Goal: Information Seeking & Learning: Learn about a topic

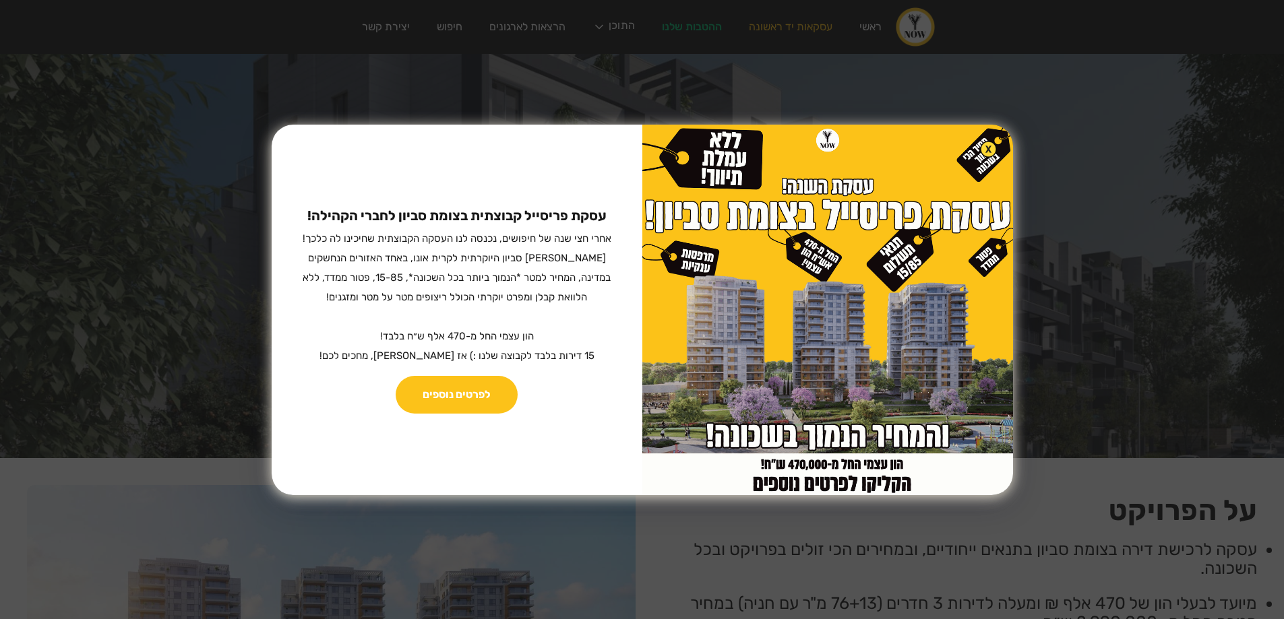
click at [252, 245] on div "עסקת פריסייל קבוצתית בצומת סביון לחברי הקהילה! ‍ אחרי חצי שנה של חיפושים, נכנסה…" at bounding box center [642, 309] width 1284 height 619
click at [981, 145] on img at bounding box center [989, 150] width 16 height 16
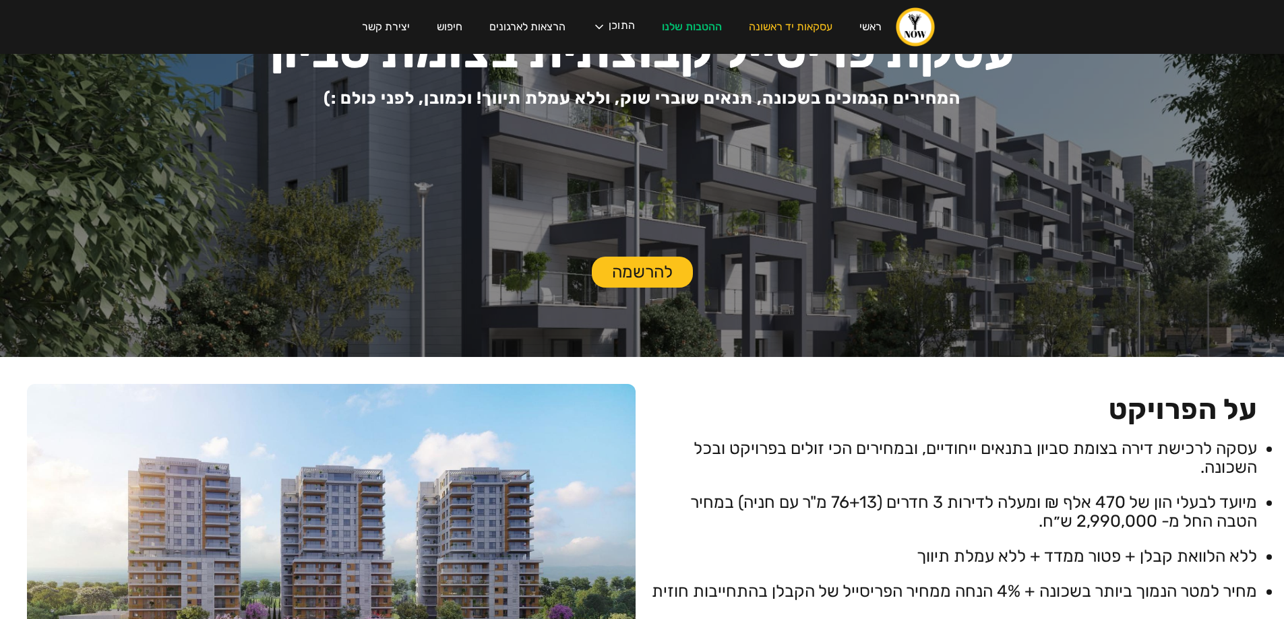
scroll to position [202, 0]
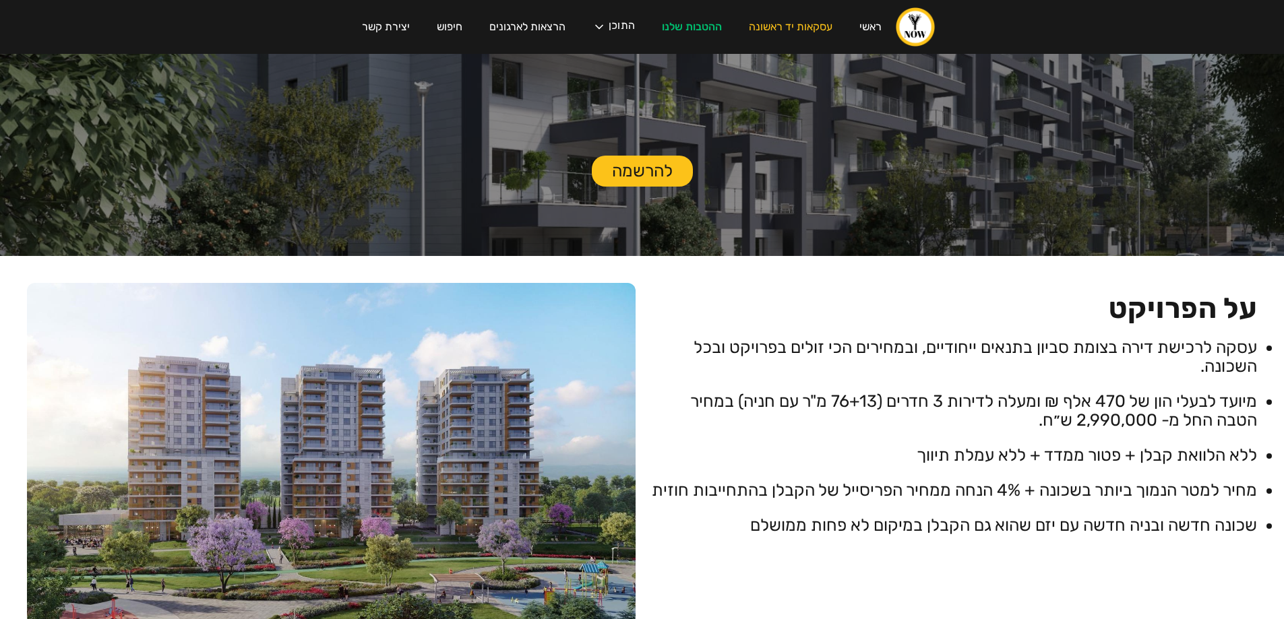
click at [969, 303] on div "על הפרויקט עסקה לרכישת דירה בצומת סביון בתנאים ייחודיים, ובמחירים הכי זולים בפר…" at bounding box center [953, 409] width 609 height 252
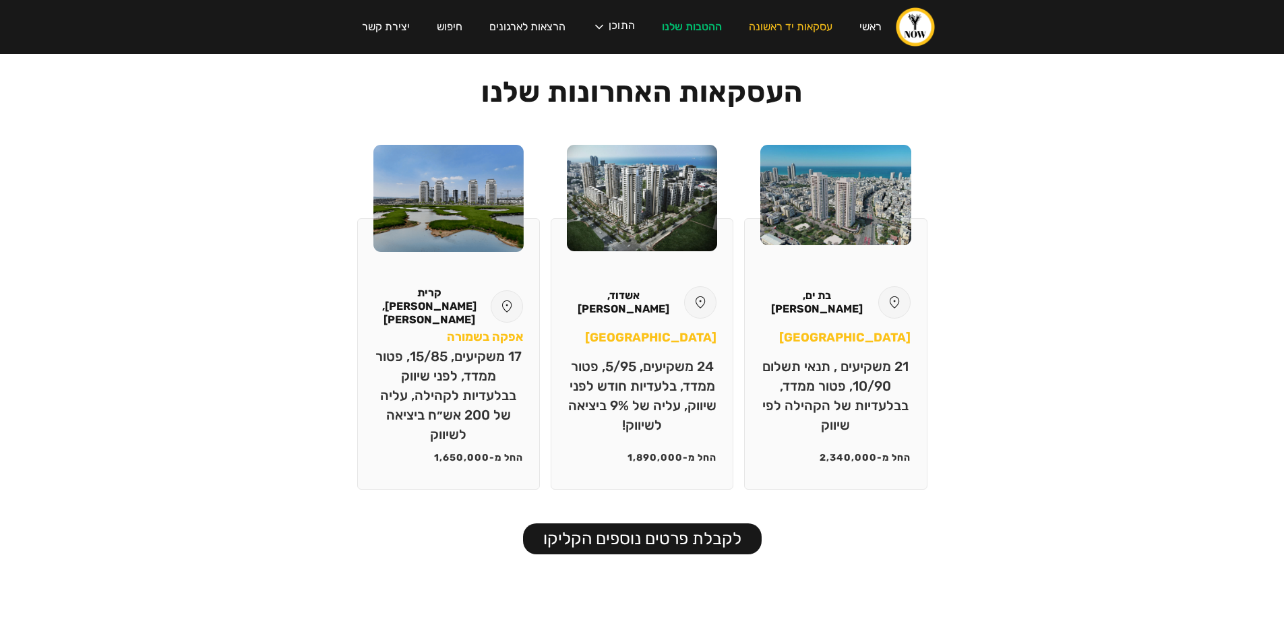
scroll to position [1281, 0]
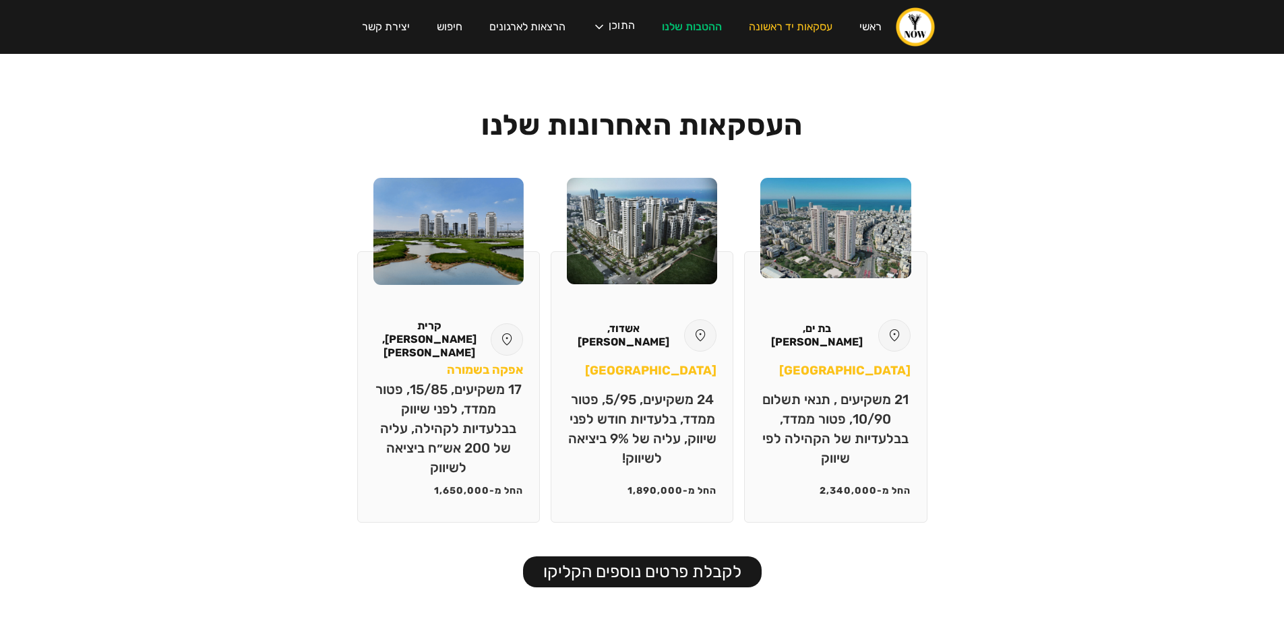
click at [1211, 367] on div "העסקאות האחרונות שלנו בת ים, [PERSON_NAME][GEOGRAPHIC_DATA] 21 משקיעים , תנאי ת…" at bounding box center [642, 344] width 1284 height 488
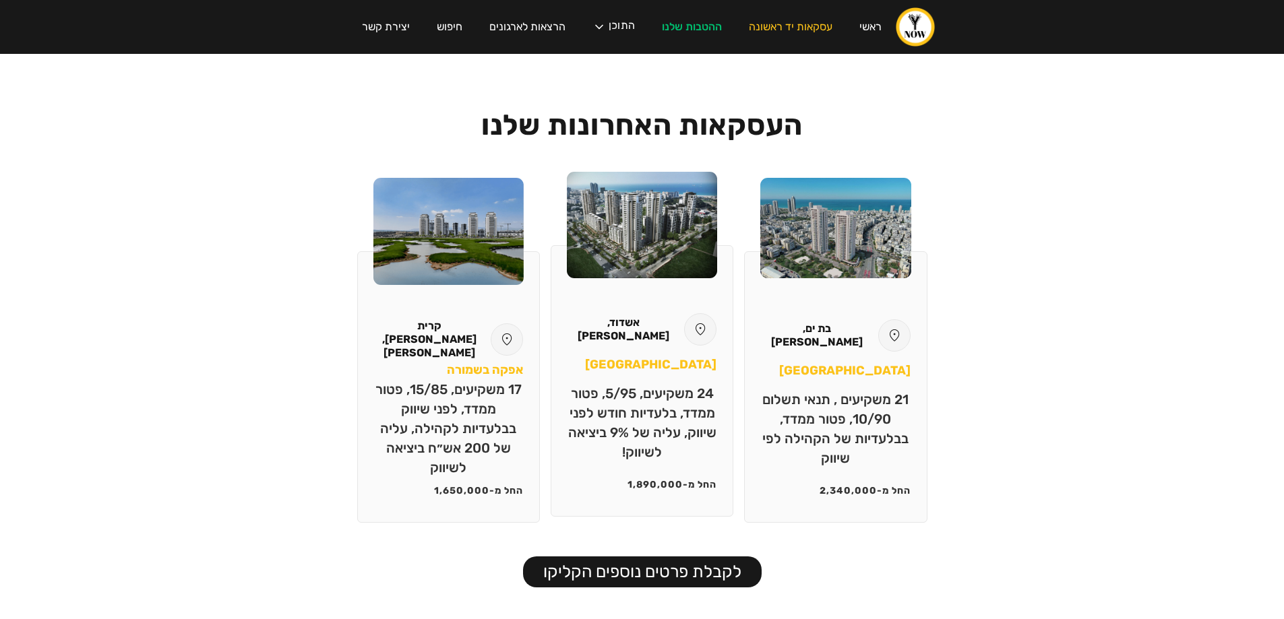
click at [650, 262] on img at bounding box center [642, 225] width 150 height 106
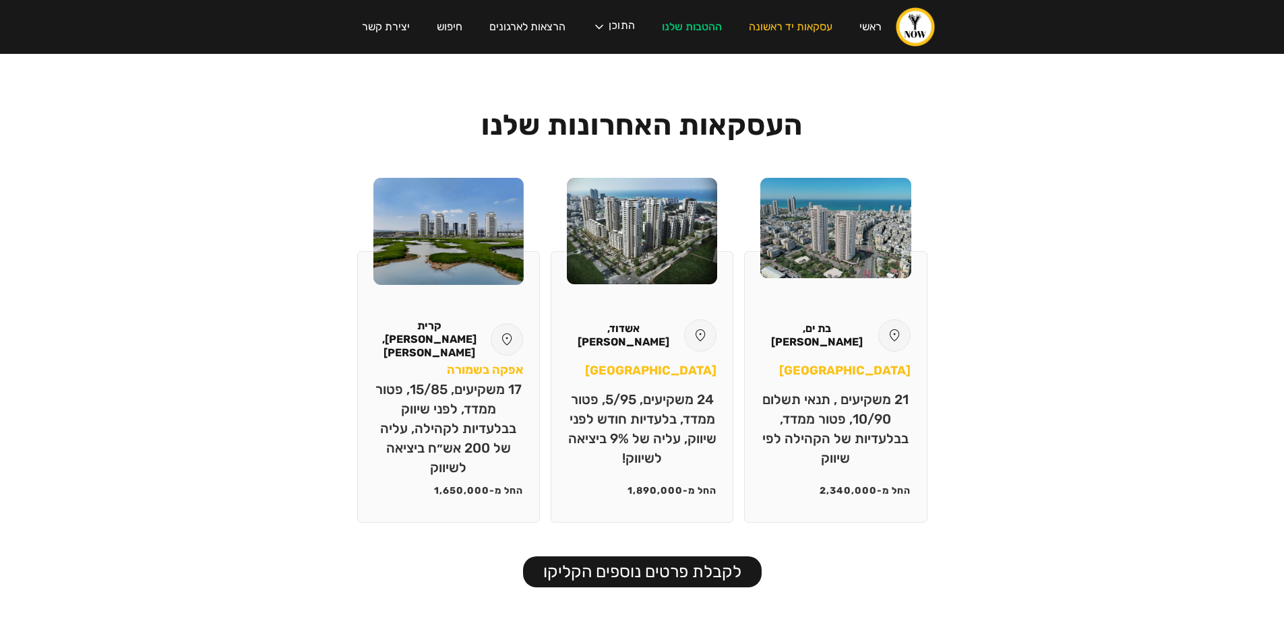
click at [1107, 318] on div "העסקאות האחרונות שלנו בת ים, [PERSON_NAME][GEOGRAPHIC_DATA] 21 משקיעים , תנאי ת…" at bounding box center [642, 344] width 1284 height 488
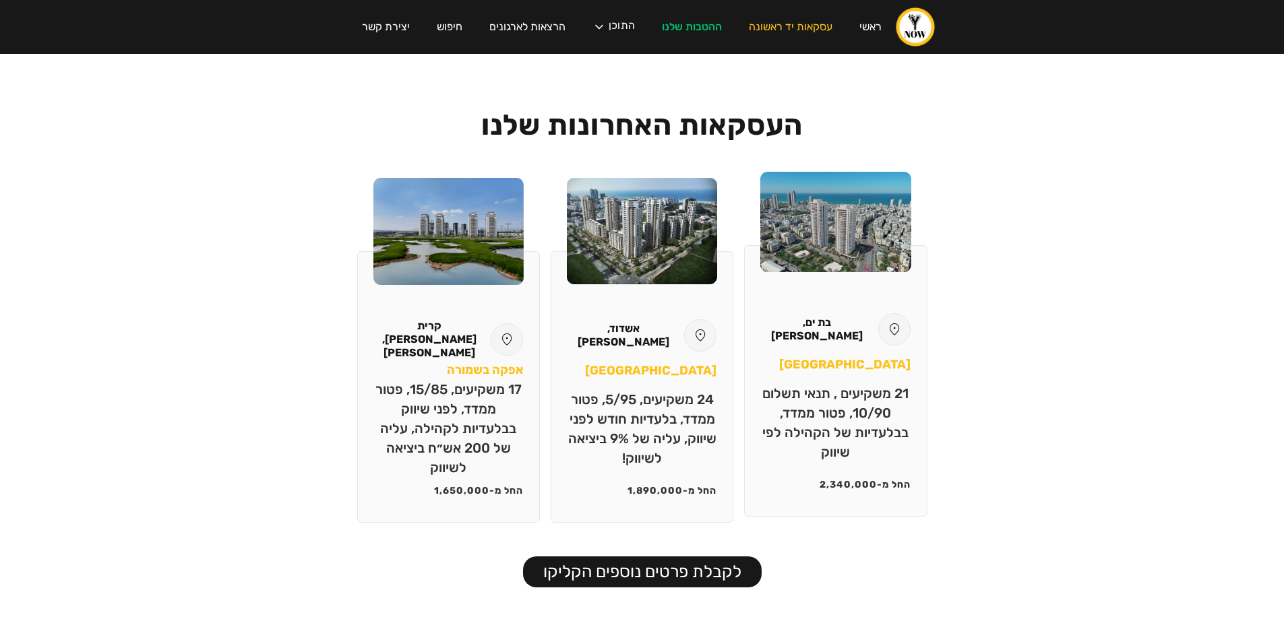
click at [852, 250] on img at bounding box center [835, 222] width 150 height 100
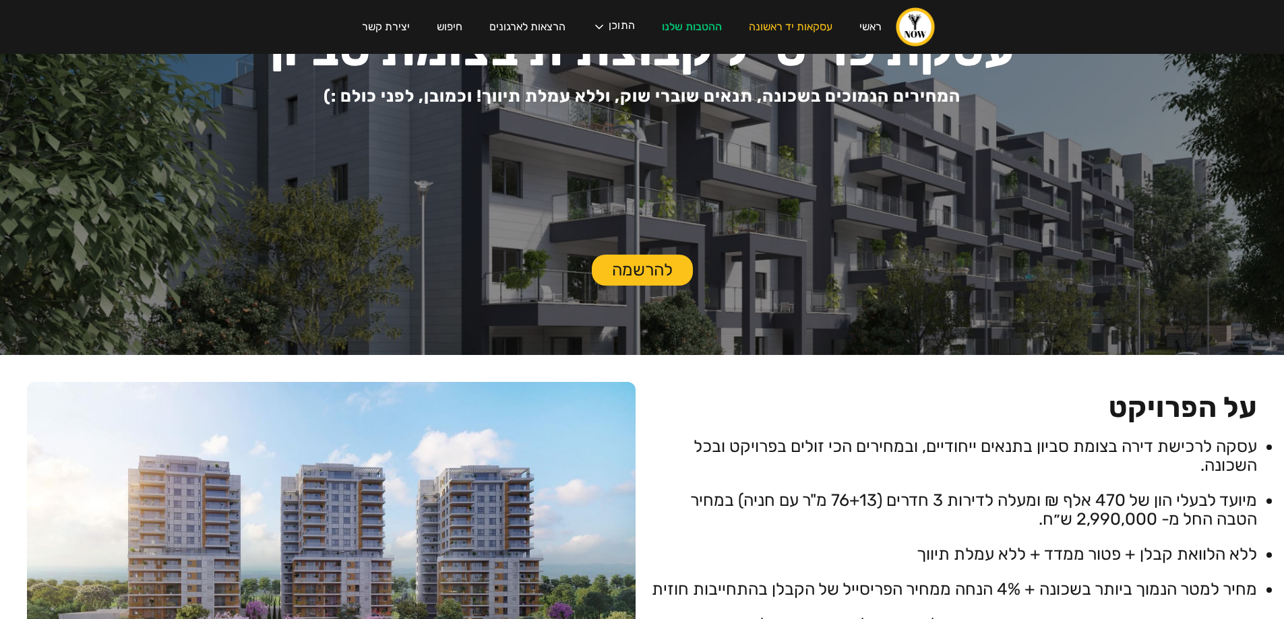
scroll to position [0, 0]
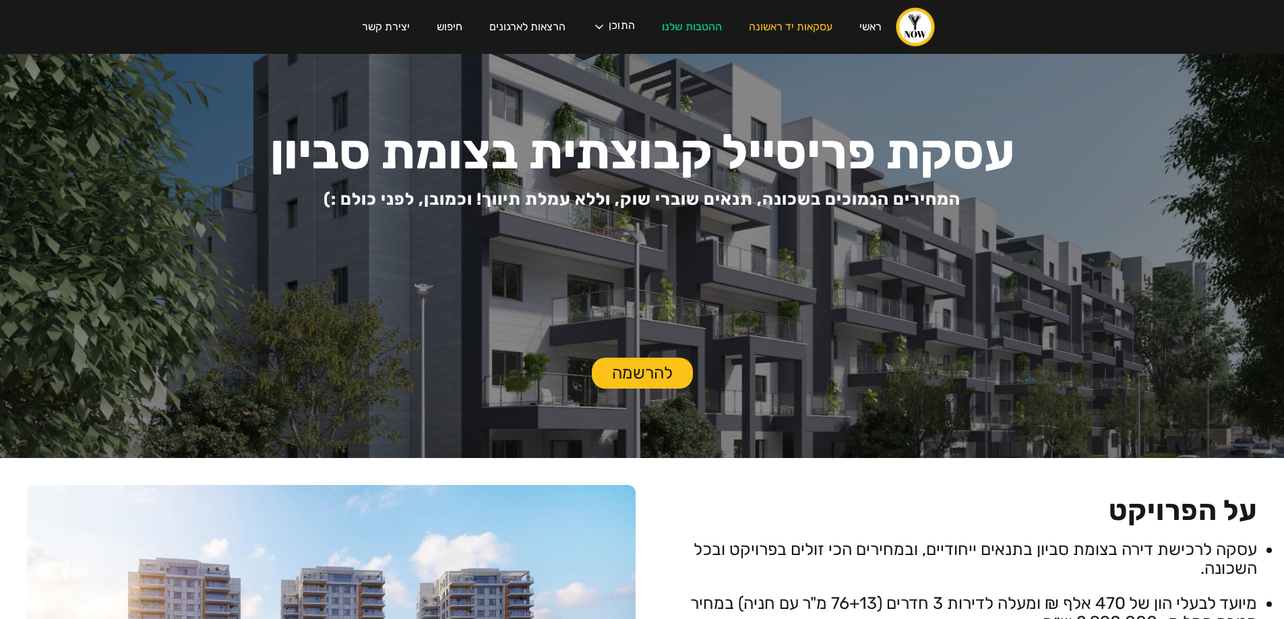
click at [510, 224] on div "עסקת פריסייל קבוצתית בצומת סביון המחירים הנמוכים בשכונה, תנאים שוברי שוק, וללא …" at bounding box center [642, 256] width 1284 height 404
click at [413, 202] on h2 "המחירים הנמוכים בשכונה, תנאים שוברי שוק, וללא עמלת תיווך! וכמובן, לפני כולם :)" at bounding box center [642, 199] width 637 height 24
click at [415, 153] on h1 "עסקת פריסייל קבוצתית בצומת סביון" at bounding box center [642, 153] width 744 height 30
